Goal: Obtain resource: Obtain resource

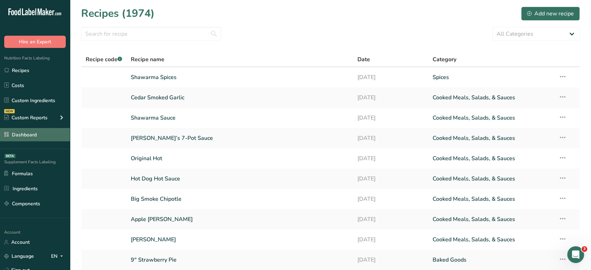
click at [42, 140] on link "Dashboard" at bounding box center [35, 134] width 70 height 13
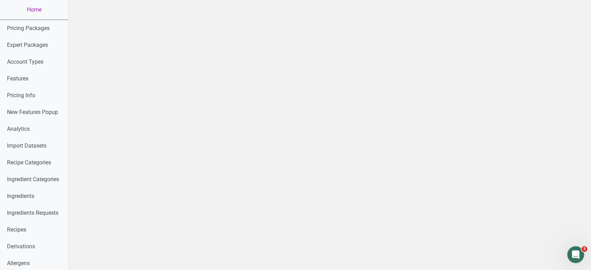
scroll to position [174, 0]
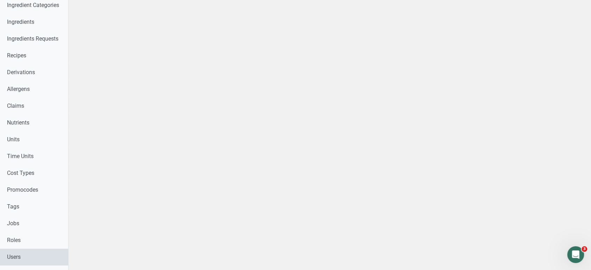
click at [27, 250] on link "Users" at bounding box center [34, 257] width 68 height 17
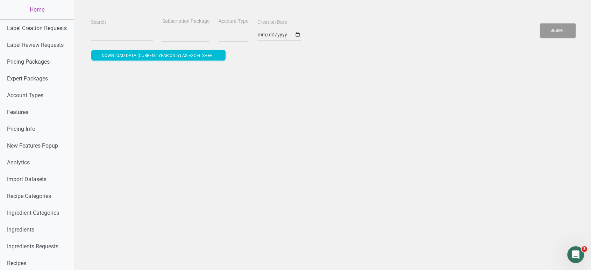
select select
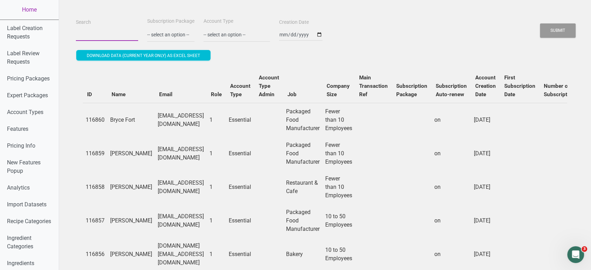
click at [103, 34] on input "Search" at bounding box center [107, 34] width 62 height 13
paste input "ohhey@trulovewebworks.com"
click at [540, 23] on button "Submit" at bounding box center [558, 30] width 36 height 14
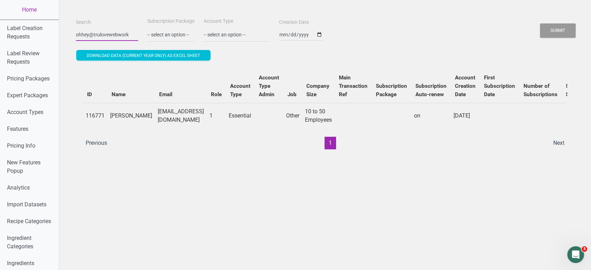
scroll to position [0, 0]
type input "o"
paste input "aaron@mishaskindfoods.com"
click at [540, 23] on button "Submit" at bounding box center [558, 30] width 36 height 14
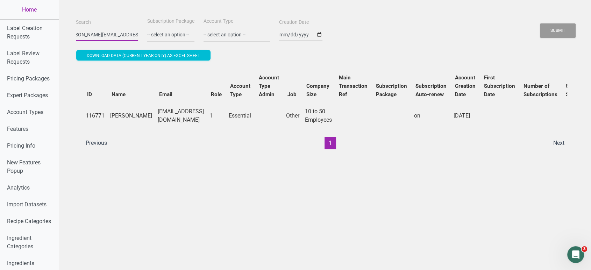
click at [540, 23] on button "Submit" at bounding box center [558, 30] width 36 height 14
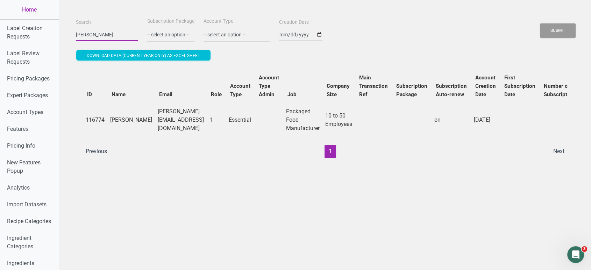
scroll to position [0, 0]
type input "a"
paste input "manager@auntieruthsdoughnuts.com"
click at [540, 23] on button "Submit" at bounding box center [558, 30] width 36 height 14
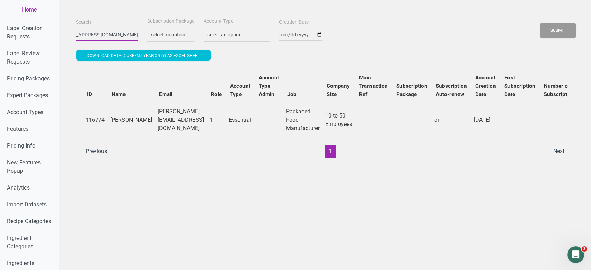
click at [540, 23] on button "Submit" at bounding box center [558, 30] width 36 height 14
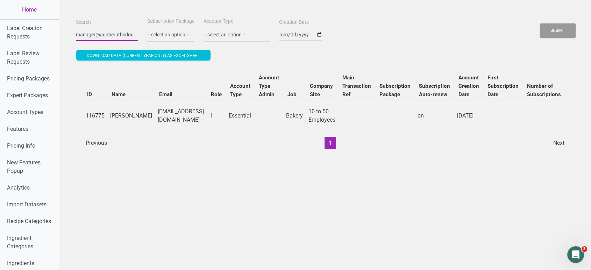
scroll to position [0, 0]
type input "m"
paste input "kim@starborcdc.org"
click at [540, 23] on button "Submit" at bounding box center [558, 30] width 36 height 14
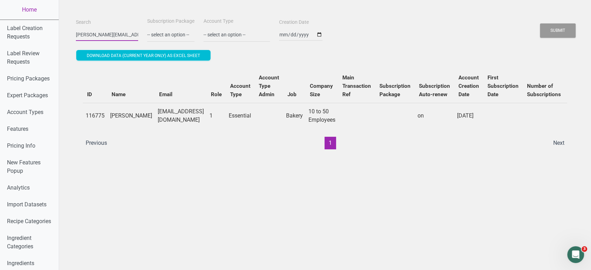
click at [540, 23] on button "Submit" at bounding box center [558, 30] width 36 height 14
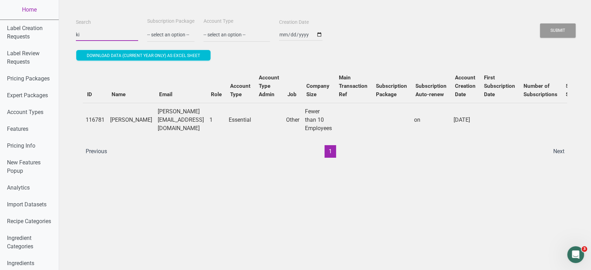
type input "k"
paste input "kim@starborcdc.org"
click at [540, 23] on button "Submit" at bounding box center [558, 30] width 36 height 14
type input "k"
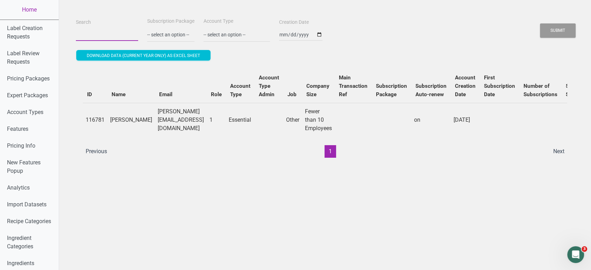
paste input "afssca@vdna.com"
click at [540, 23] on button "Submit" at bounding box center [558, 30] width 36 height 14
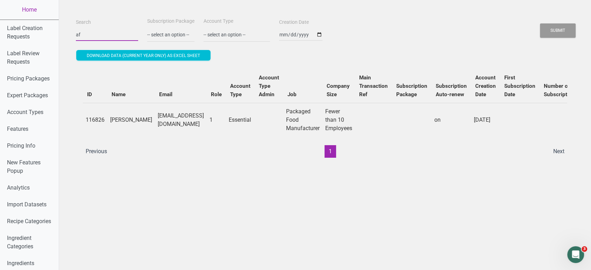
type input "a"
paste input "miles@kettl.co"
click at [540, 23] on button "Submit" at bounding box center [558, 30] width 36 height 14
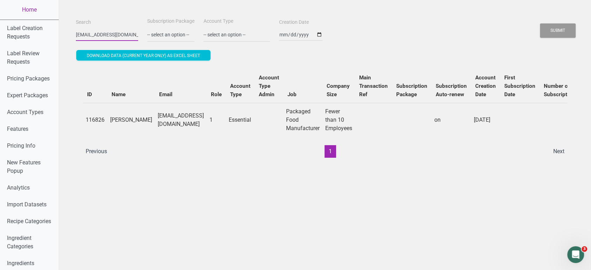
click at [540, 23] on button "Submit" at bounding box center [558, 30] width 36 height 14
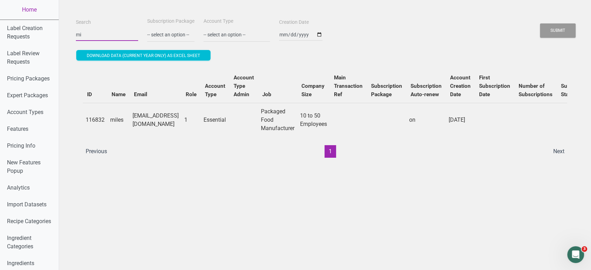
type input "m"
paste input "aandriamalala@fouquet.fr"
click at [540, 23] on button "Submit" at bounding box center [558, 30] width 36 height 14
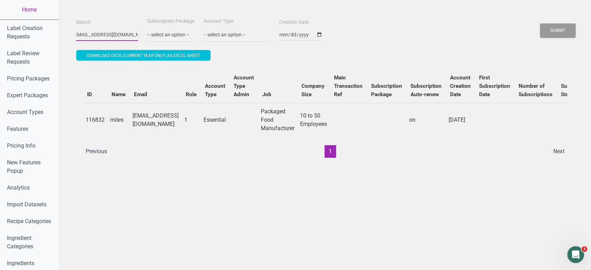
click at [540, 23] on button "Submit" at bounding box center [558, 30] width 36 height 14
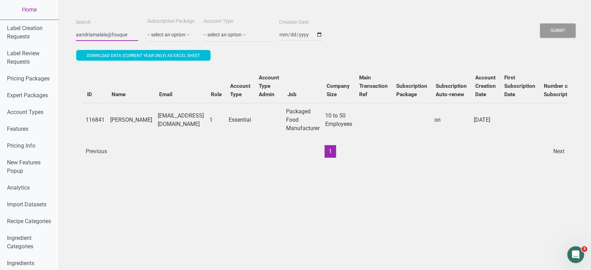
scroll to position [0, 0]
type input "a"
paste input "yalwazzan@daralkhiran.com"
click at [540, 23] on button "Submit" at bounding box center [558, 30] width 36 height 14
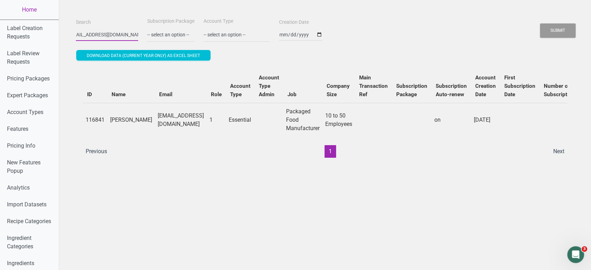
click at [540, 23] on button "Submit" at bounding box center [558, 30] width 36 height 14
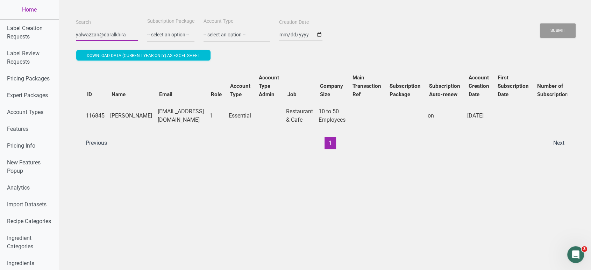
scroll to position [0, 0]
type input "y"
paste input "bex@osnosh.co.uk"
type input "bex@osnosh.co.uk"
click at [540, 23] on button "Submit" at bounding box center [558, 30] width 36 height 14
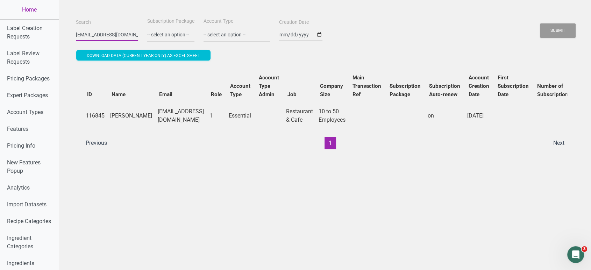
click at [540, 23] on button "Submit" at bounding box center [558, 30] width 36 height 14
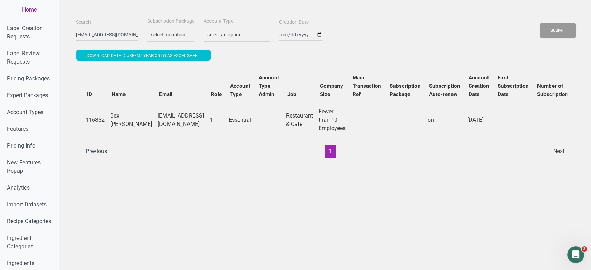
click at [33, 13] on link "Home" at bounding box center [29, 10] width 59 height 20
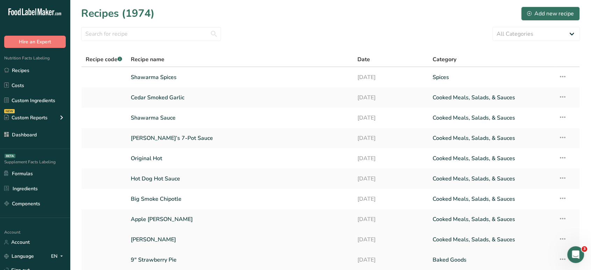
click at [162, 238] on link "Garlic Jalapeno" at bounding box center [240, 239] width 218 height 15
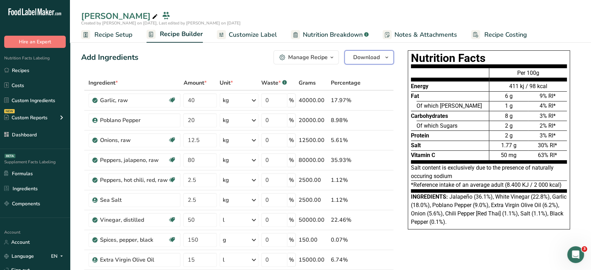
click at [373, 59] on span "Download" at bounding box center [366, 57] width 27 height 8
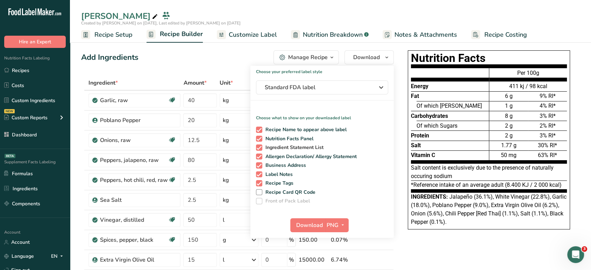
click at [258, 147] on span at bounding box center [259, 148] width 6 height 6
click at [258, 147] on input "Ingredient Statement List" at bounding box center [258, 147] width 5 height 5
checkbox input "false"
click at [335, 226] on span "PNG" at bounding box center [333, 225] width 12 height 8
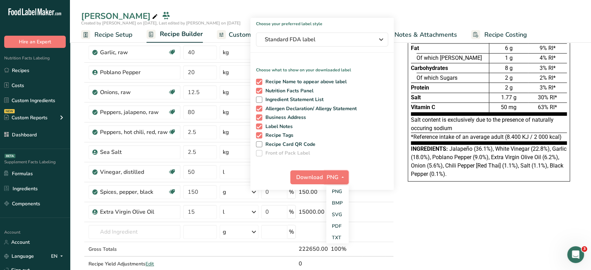
scroll to position [60, 0]
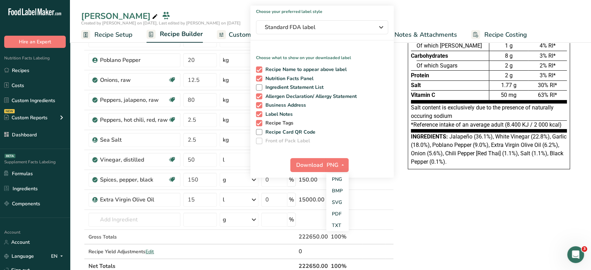
click at [258, 122] on span at bounding box center [259, 123] width 6 height 6
click at [258, 122] on input "Recipe Tags" at bounding box center [258, 123] width 5 height 5
checkbox input "false"
click at [259, 113] on span at bounding box center [259, 114] width 6 height 6
click at [259, 113] on input "Label Notes" at bounding box center [258, 114] width 5 height 5
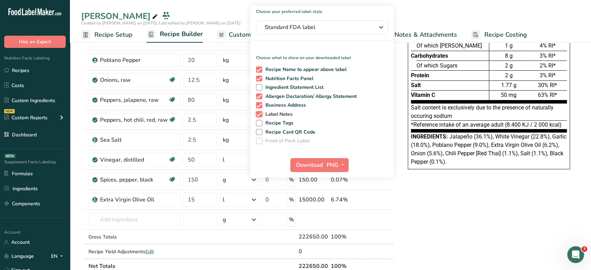
checkbox input "false"
click at [259, 104] on span at bounding box center [259, 105] width 6 height 6
click at [259, 104] on input "Business Address" at bounding box center [258, 105] width 5 height 5
checkbox input "false"
click at [258, 97] on span at bounding box center [259, 96] width 6 height 6
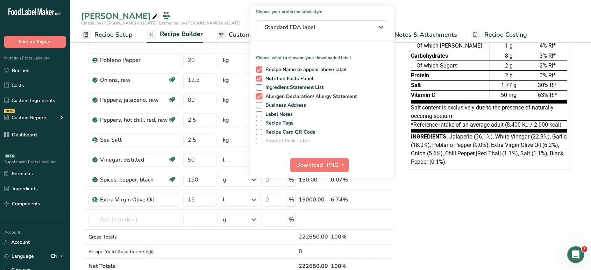
click at [258, 97] on input "Allergen Declaration/ Allergy Statement" at bounding box center [258, 96] width 5 height 5
checkbox input "false"
click at [337, 163] on span "PNG" at bounding box center [333, 165] width 12 height 8
click at [339, 213] on link "PDF" at bounding box center [338, 214] width 22 height 12
click at [310, 166] on span "Download" at bounding box center [310, 165] width 27 height 8
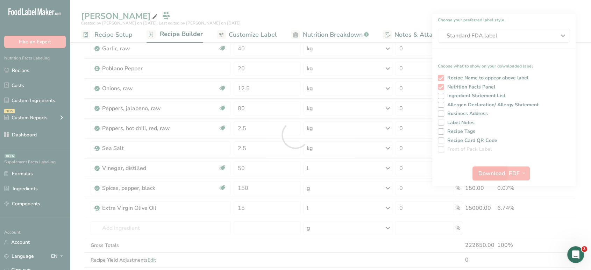
scroll to position [0, 0]
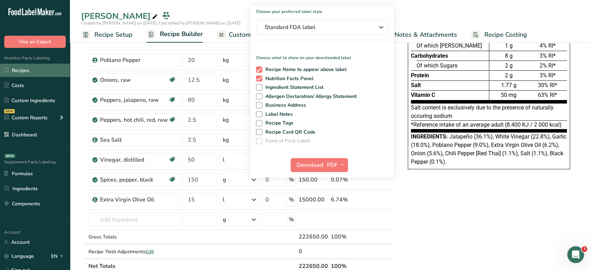
click at [34, 73] on link "Recipes" at bounding box center [35, 70] width 70 height 13
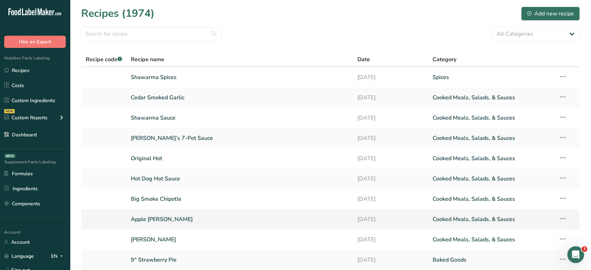
click at [166, 219] on link "Apple Caraway" at bounding box center [240, 219] width 218 height 15
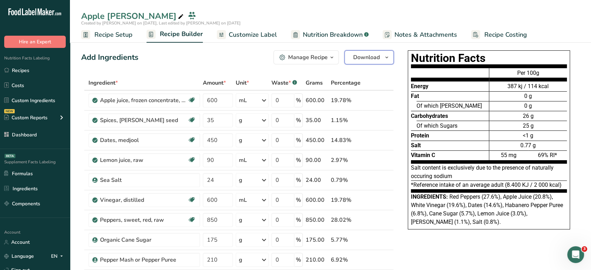
click at [365, 59] on span "Download" at bounding box center [366, 57] width 27 height 8
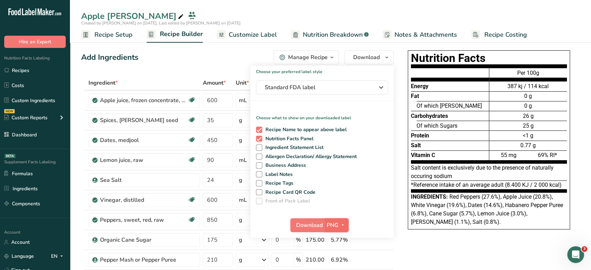
click at [339, 226] on span "button" at bounding box center [343, 225] width 8 height 8
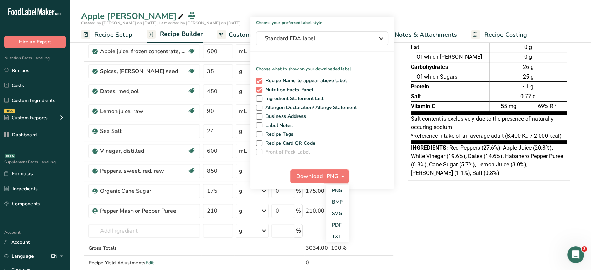
scroll to position [50, 0]
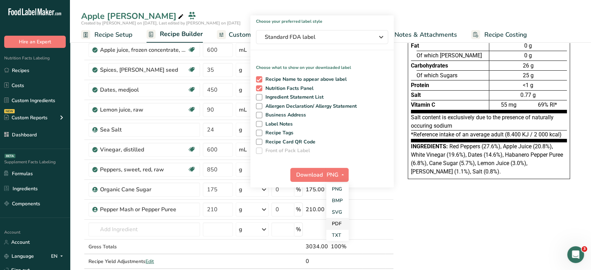
click at [341, 225] on link "PDF" at bounding box center [338, 224] width 22 height 12
click at [306, 175] on span "Download" at bounding box center [310, 175] width 27 height 8
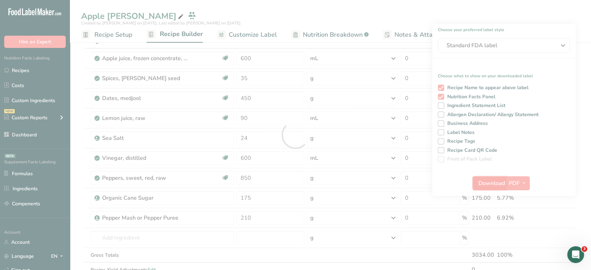
scroll to position [0, 0]
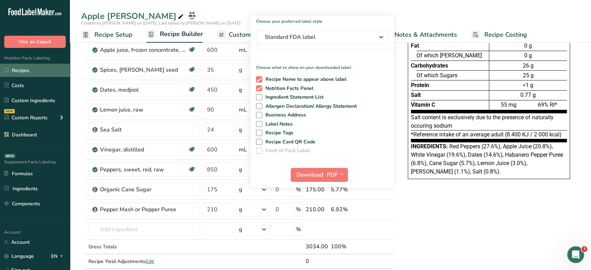
click at [37, 68] on link "Recipes" at bounding box center [35, 70] width 70 height 13
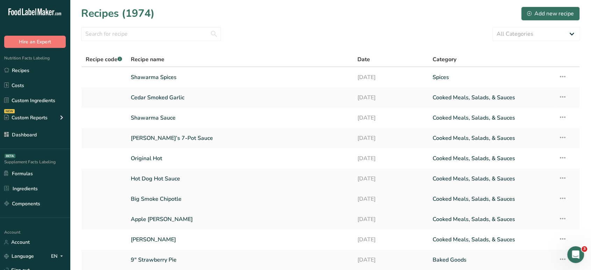
click at [163, 192] on link "Big Smoke Chipotle" at bounding box center [240, 199] width 218 height 15
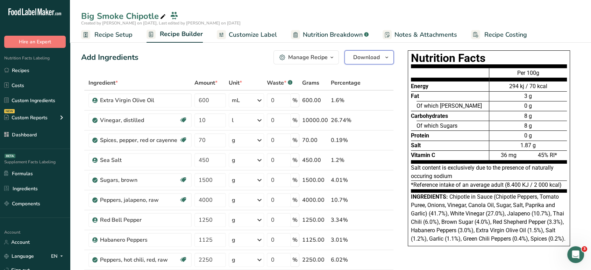
click at [374, 58] on span "Download" at bounding box center [366, 57] width 27 height 8
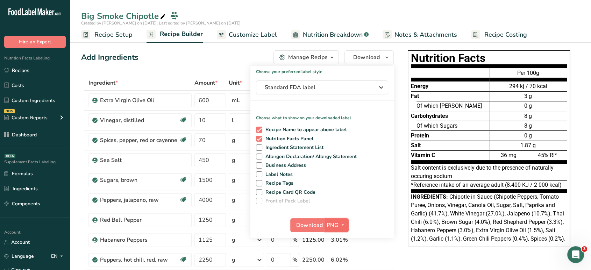
click at [334, 227] on span "PNG" at bounding box center [333, 225] width 12 height 8
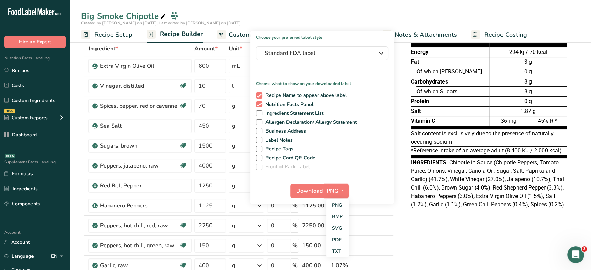
scroll to position [36, 0]
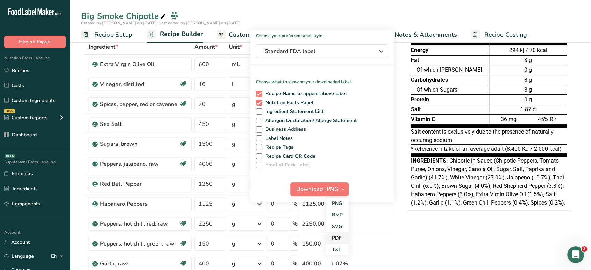
click at [340, 237] on link "PDF" at bounding box center [338, 238] width 22 height 12
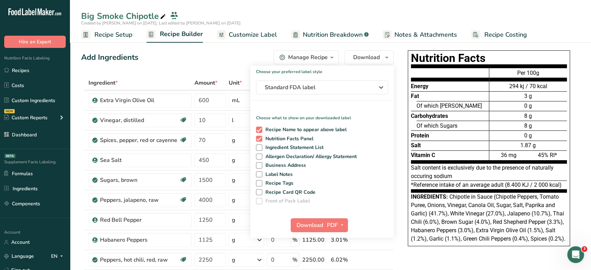
click at [250, 31] on span "Customize Label" at bounding box center [253, 34] width 48 height 9
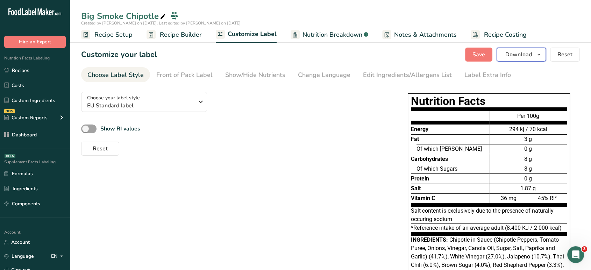
click at [519, 53] on span "Download" at bounding box center [519, 54] width 27 height 8
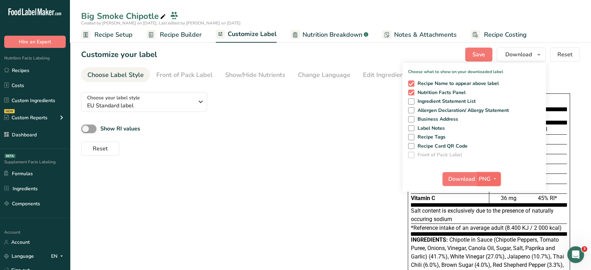
click at [493, 178] on icon "button" at bounding box center [495, 179] width 6 height 9
click at [490, 224] on link "PDF" at bounding box center [490, 228] width 22 height 12
click at [462, 182] on span "Download" at bounding box center [462, 179] width 27 height 8
drag, startPoint x: 222, startPoint y: 116, endPoint x: 33, endPoint y: 71, distance: 194.6
click at [33, 71] on link "Recipes" at bounding box center [35, 70] width 70 height 13
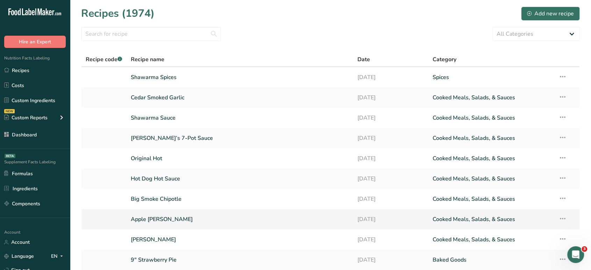
click at [161, 217] on link "Apple Caraway" at bounding box center [240, 219] width 218 height 15
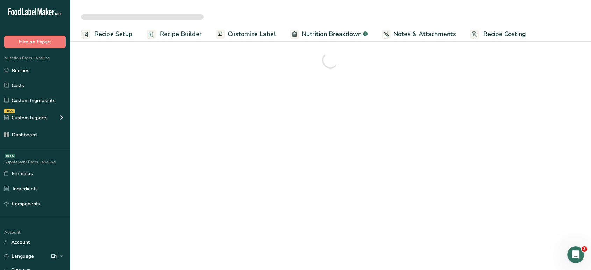
click at [250, 43] on section at bounding box center [330, 60] width 521 height 48
click at [250, 38] on span "Customize Label" at bounding box center [252, 33] width 48 height 9
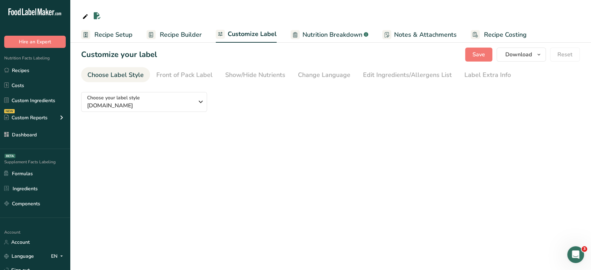
click at [239, 43] on section "Customize your label Save Download Choose what to show on your downloaded label…" at bounding box center [330, 85] width 521 height 98
click at [185, 40] on link "Recipe Builder" at bounding box center [174, 35] width 55 height 16
click at [250, 35] on span "Customize Label" at bounding box center [252, 33] width 49 height 9
click at [325, 30] on span "Nutrition Breakdown" at bounding box center [333, 34] width 60 height 9
click at [199, 42] on link "Recipe Builder" at bounding box center [174, 35] width 55 height 16
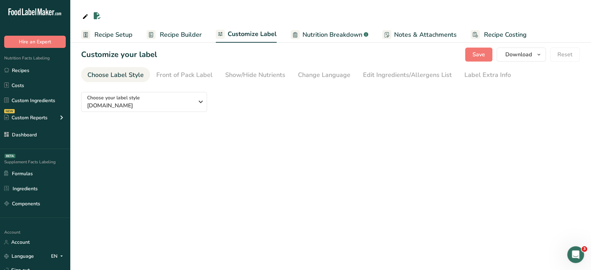
click at [175, 43] on section "Customize your label Save Download Choose what to show on your downloaded label…" at bounding box center [330, 85] width 521 height 98
click at [39, 72] on link "Recipes" at bounding box center [35, 70] width 70 height 13
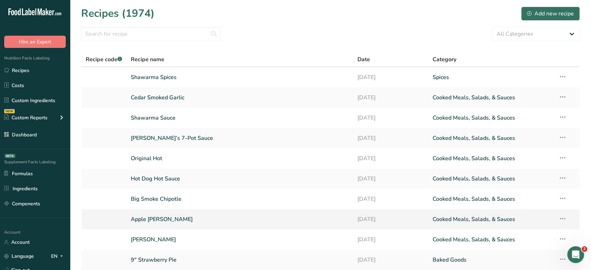
click at [180, 216] on link "Apple [PERSON_NAME]" at bounding box center [240, 219] width 218 height 15
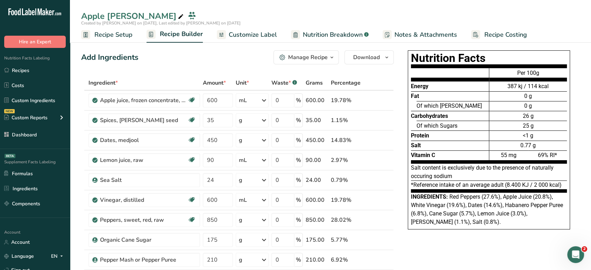
click at [265, 37] on span "Customize Label" at bounding box center [253, 34] width 48 height 9
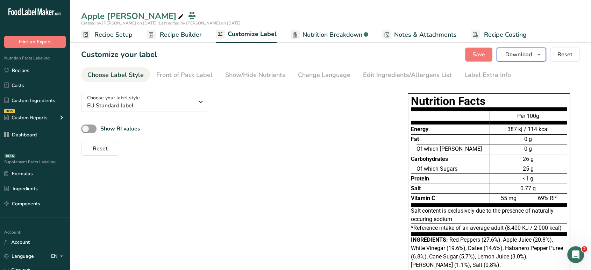
click at [519, 55] on span "Download" at bounding box center [519, 54] width 27 height 8
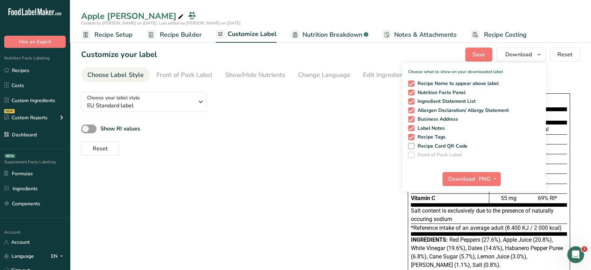
click at [413, 134] on div "Recipe Name to appear above label Nutrition Facts Panel Ingredient Statement Li…" at bounding box center [474, 118] width 143 height 80
click at [410, 136] on span at bounding box center [411, 137] width 6 height 6
click at [410, 136] on input "Recipe Tags" at bounding box center [410, 137] width 5 height 5
checkbox input "false"
click at [413, 125] on span at bounding box center [411, 128] width 6 height 6
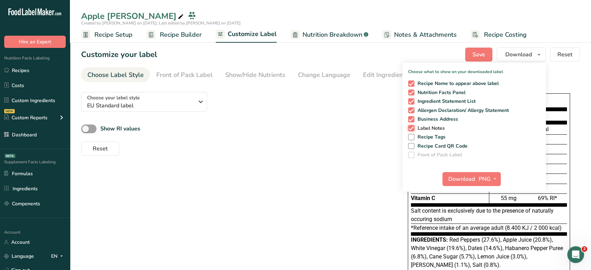
click at [413, 126] on input "Label Notes" at bounding box center [410, 128] width 5 height 5
checkbox input "false"
click at [413, 117] on span at bounding box center [411, 119] width 6 height 6
click at [413, 117] on input "Business Address" at bounding box center [410, 119] width 5 height 5
checkbox input "false"
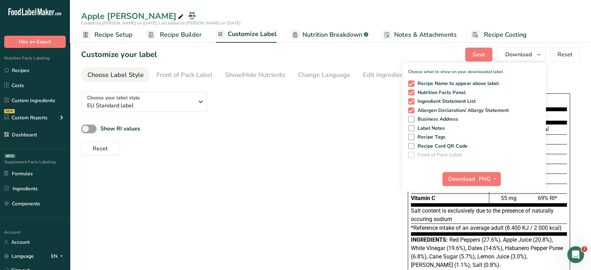
click at [412, 110] on span at bounding box center [411, 110] width 6 height 6
click at [412, 110] on input "Allergen Declaration/ Allergy Statement" at bounding box center [410, 110] width 5 height 5
checkbox input "false"
click at [411, 101] on span at bounding box center [411, 101] width 6 height 6
click at [411, 101] on input "Ingredient Statement List" at bounding box center [410, 101] width 5 height 5
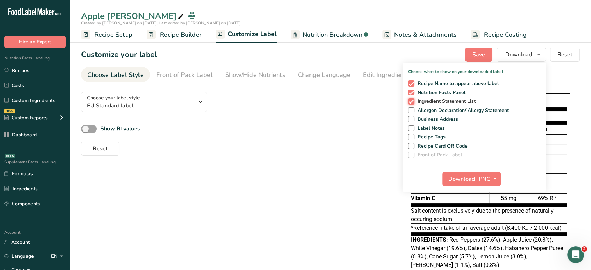
checkbox input "false"
click at [488, 179] on span "PNG" at bounding box center [485, 179] width 12 height 8
click at [491, 227] on link "PDF" at bounding box center [490, 228] width 22 height 12
click at [454, 178] on span "Download" at bounding box center [462, 179] width 27 height 8
click at [34, 67] on link "Recipes" at bounding box center [35, 70] width 70 height 13
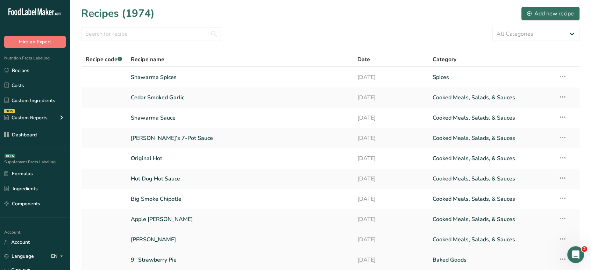
click at [162, 234] on link "Garlic Jalapeno" at bounding box center [240, 239] width 218 height 15
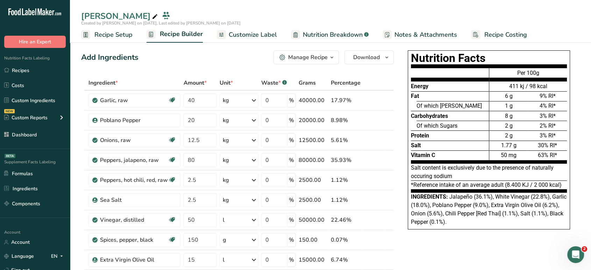
click at [252, 38] on span "Customize Label" at bounding box center [253, 34] width 48 height 9
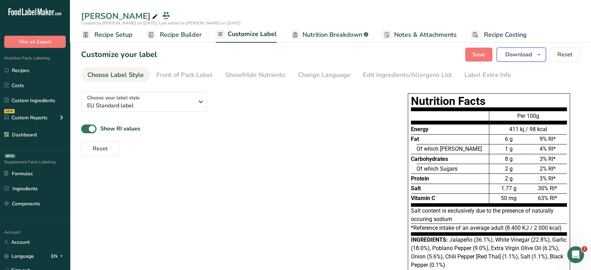
click at [532, 57] on span "Download" at bounding box center [519, 54] width 27 height 8
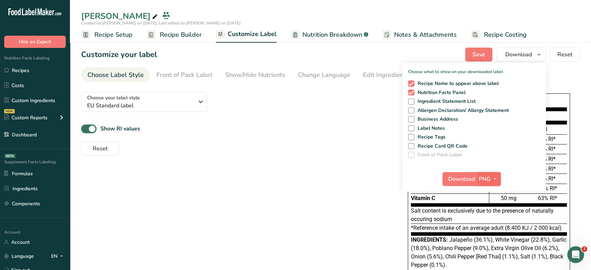
click at [488, 174] on button "PNG" at bounding box center [489, 179] width 24 height 14
click at [490, 225] on link "PDF" at bounding box center [490, 228] width 22 height 12
click at [465, 177] on span "Download" at bounding box center [462, 179] width 27 height 8
click at [16, 68] on link "Recipes" at bounding box center [35, 70] width 70 height 13
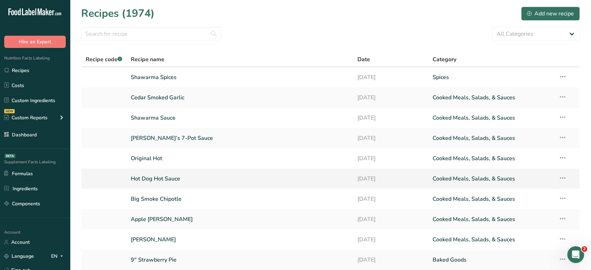
click at [178, 180] on link "Hot Dog Hot Sauce" at bounding box center [240, 178] width 218 height 15
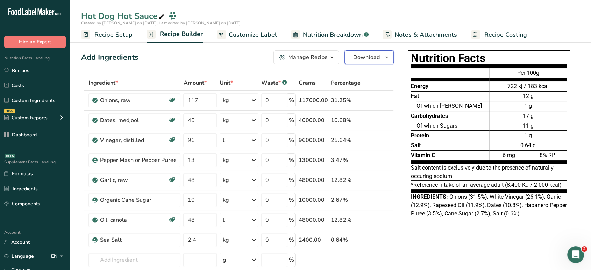
click at [369, 60] on span "Download" at bounding box center [366, 57] width 27 height 8
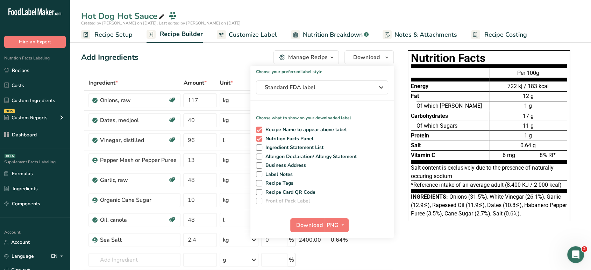
click at [235, 37] on span "Customize Label" at bounding box center [253, 34] width 48 height 9
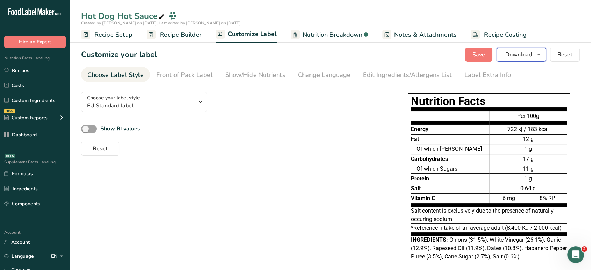
click at [534, 55] on button "Download" at bounding box center [521, 55] width 49 height 14
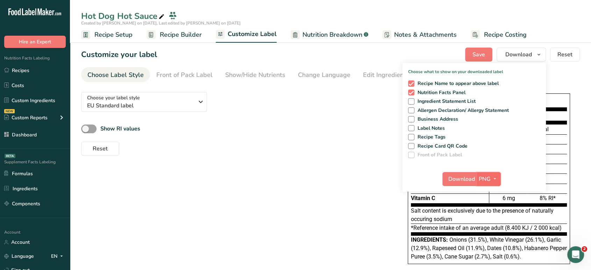
click at [488, 181] on span "PNG" at bounding box center [485, 179] width 12 height 8
click at [491, 223] on link "PDF" at bounding box center [490, 228] width 22 height 12
click at [456, 181] on span "Download" at bounding box center [462, 179] width 27 height 8
click at [40, 70] on link "Recipes" at bounding box center [35, 70] width 70 height 13
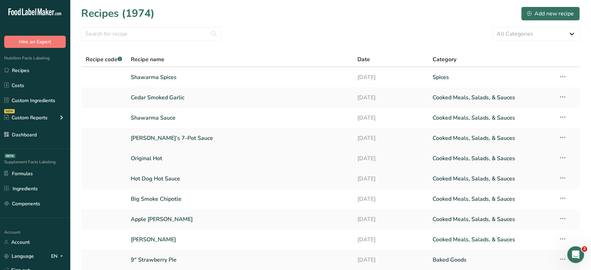
click at [158, 156] on link "Original Hot" at bounding box center [240, 158] width 218 height 15
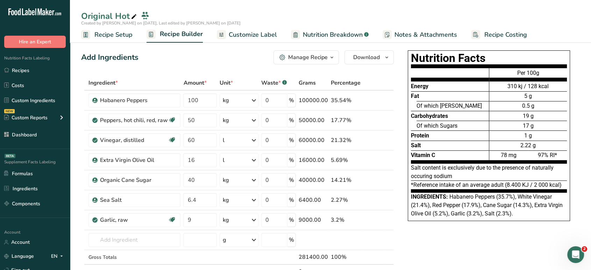
click at [258, 38] on span "Customize Label" at bounding box center [253, 34] width 48 height 9
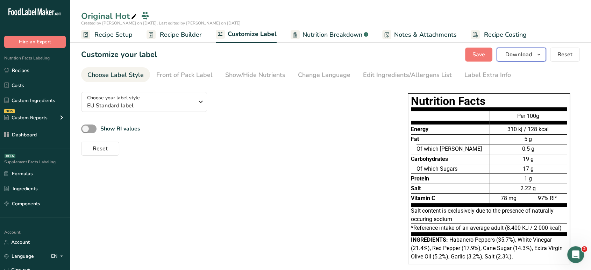
click at [526, 57] on span "Download" at bounding box center [519, 54] width 27 height 8
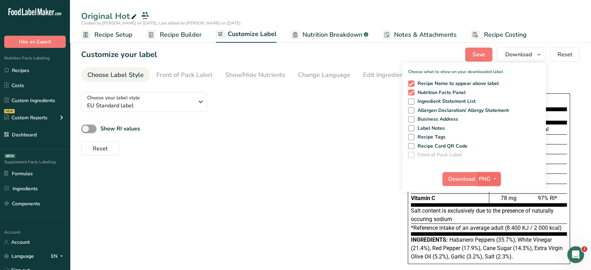
click at [495, 176] on icon "button" at bounding box center [495, 179] width 6 height 9
click at [493, 223] on link "PDF" at bounding box center [490, 228] width 22 height 12
click at [452, 181] on span "Download" at bounding box center [462, 179] width 27 height 8
click at [41, 70] on link "Recipes" at bounding box center [35, 70] width 70 height 13
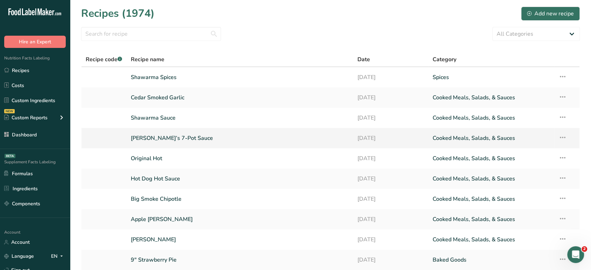
click at [157, 141] on link "Zuzu’s 7-Pot Sauce" at bounding box center [240, 138] width 218 height 15
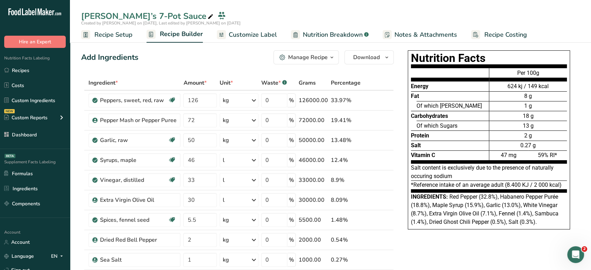
click at [264, 36] on span "Customize Label" at bounding box center [253, 34] width 48 height 9
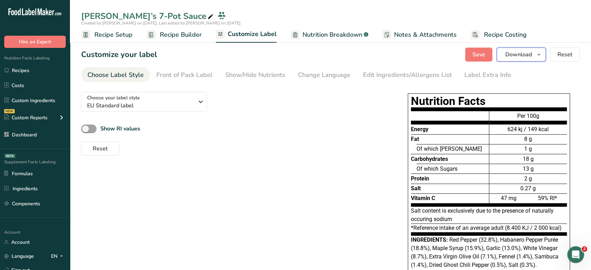
click at [543, 56] on span "button" at bounding box center [539, 54] width 8 height 8
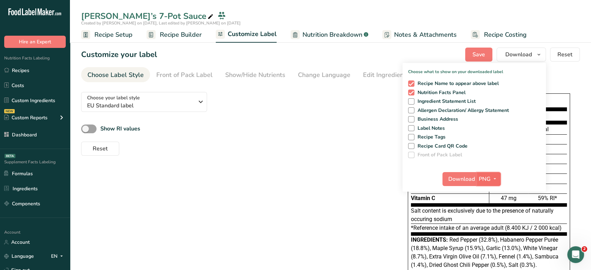
click at [489, 176] on span "PNG" at bounding box center [485, 179] width 12 height 8
click at [495, 225] on link "PDF" at bounding box center [490, 228] width 22 height 12
click at [463, 183] on button "Download" at bounding box center [460, 179] width 34 height 14
drag, startPoint x: 370, startPoint y: 174, endPoint x: 23, endPoint y: 71, distance: 361.0
click at [23, 71] on link "Recipes" at bounding box center [35, 70] width 70 height 13
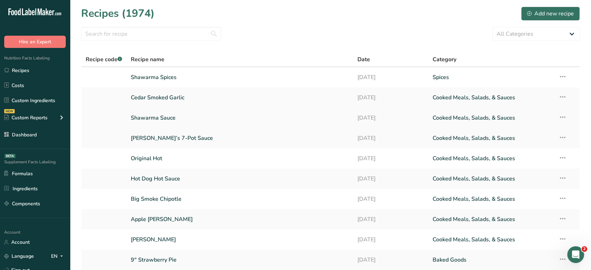
click at [145, 118] on link "Shawarma Sauce" at bounding box center [240, 118] width 218 height 15
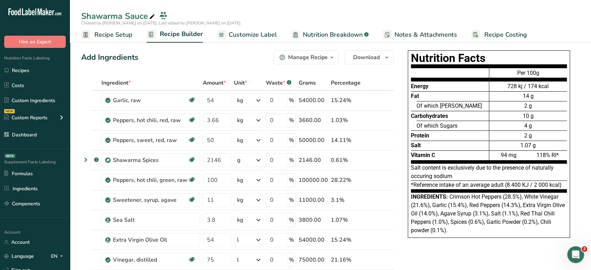
click at [265, 30] on span "Customize Label" at bounding box center [253, 34] width 48 height 9
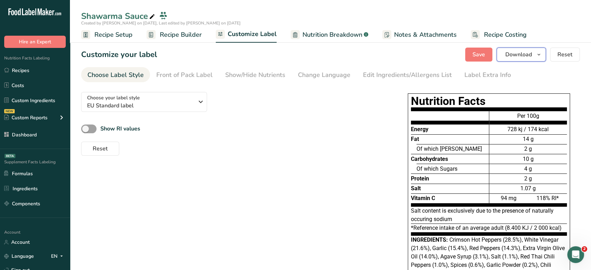
click at [517, 59] on button "Download" at bounding box center [521, 55] width 49 height 14
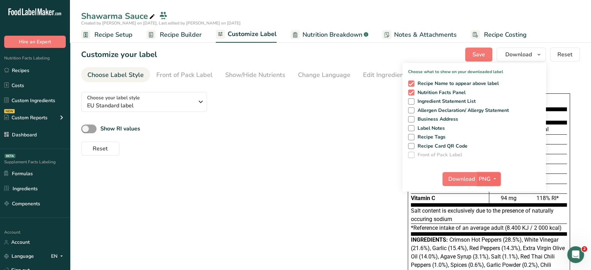
click at [487, 177] on span "PNG" at bounding box center [485, 179] width 12 height 8
click at [489, 227] on link "PDF" at bounding box center [490, 228] width 22 height 12
click at [453, 181] on span "Download" at bounding box center [462, 179] width 27 height 8
drag, startPoint x: 206, startPoint y: 112, endPoint x: 24, endPoint y: 70, distance: 186.6
click at [24, 70] on link "Recipes" at bounding box center [35, 70] width 70 height 13
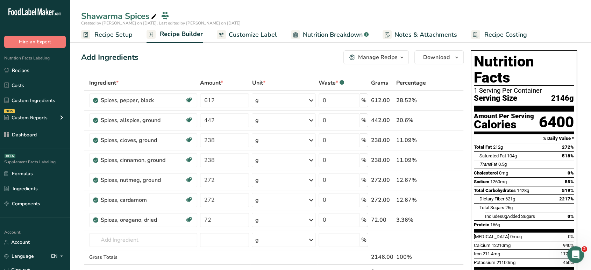
click at [257, 36] on span "Customize Label" at bounding box center [253, 34] width 48 height 9
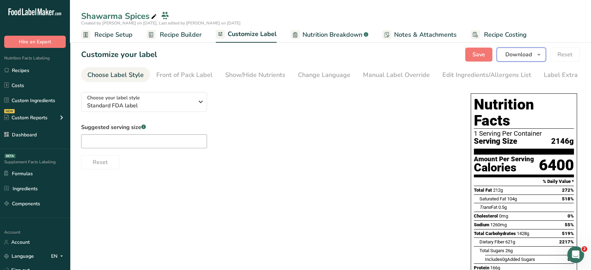
drag, startPoint x: 523, startPoint y: 51, endPoint x: 406, endPoint y: 50, distance: 116.9
click at [406, 50] on div "Customize your label Save Download Choose what to show on your downloaded label…" at bounding box center [330, 55] width 499 height 14
click at [33, 72] on link "Recipes" at bounding box center [35, 70] width 70 height 13
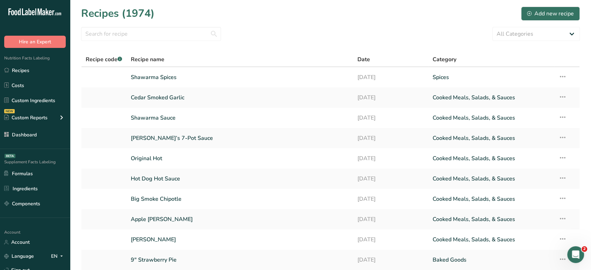
click at [366, 33] on div "All Categories Baked Goods Beverages Confectionery Cooked Meals, Salads, & Sauc…" at bounding box center [330, 34] width 499 height 14
